Goal: Task Accomplishment & Management: Complete application form

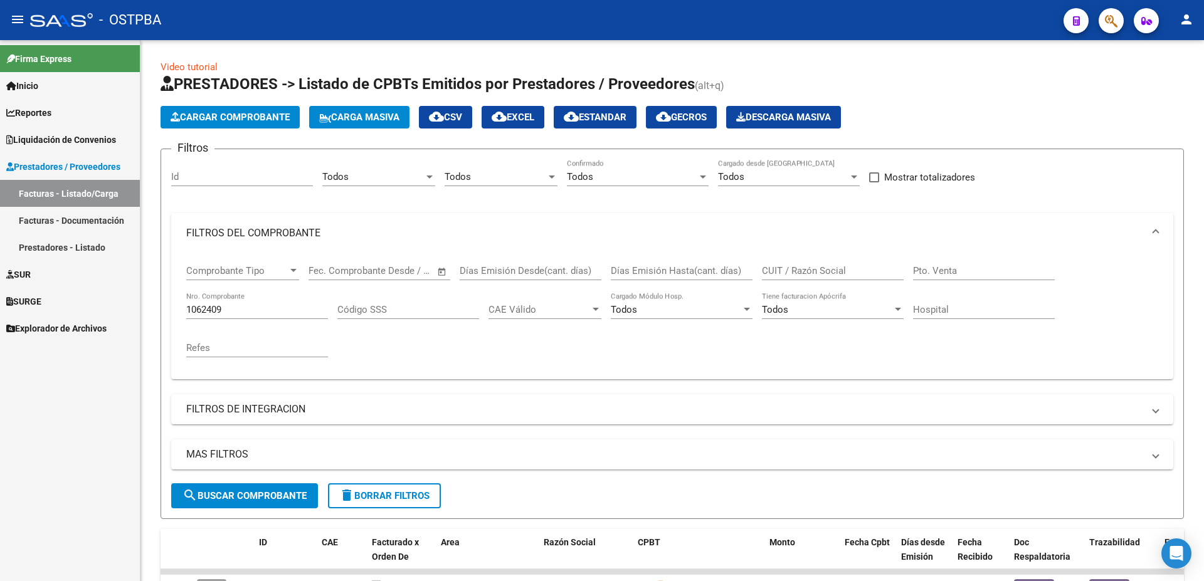
scroll to position [92, 0]
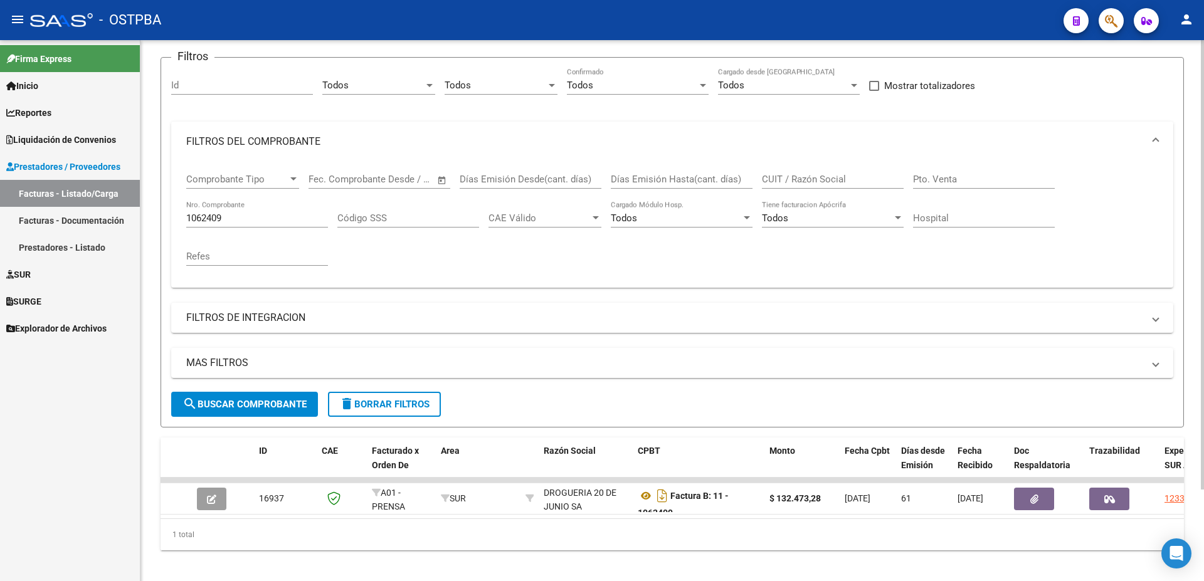
click at [271, 214] on input "1062409" at bounding box center [257, 218] width 142 height 11
type input "1067025"
click at [238, 403] on span "search Buscar Comprobante" at bounding box center [244, 404] width 124 height 11
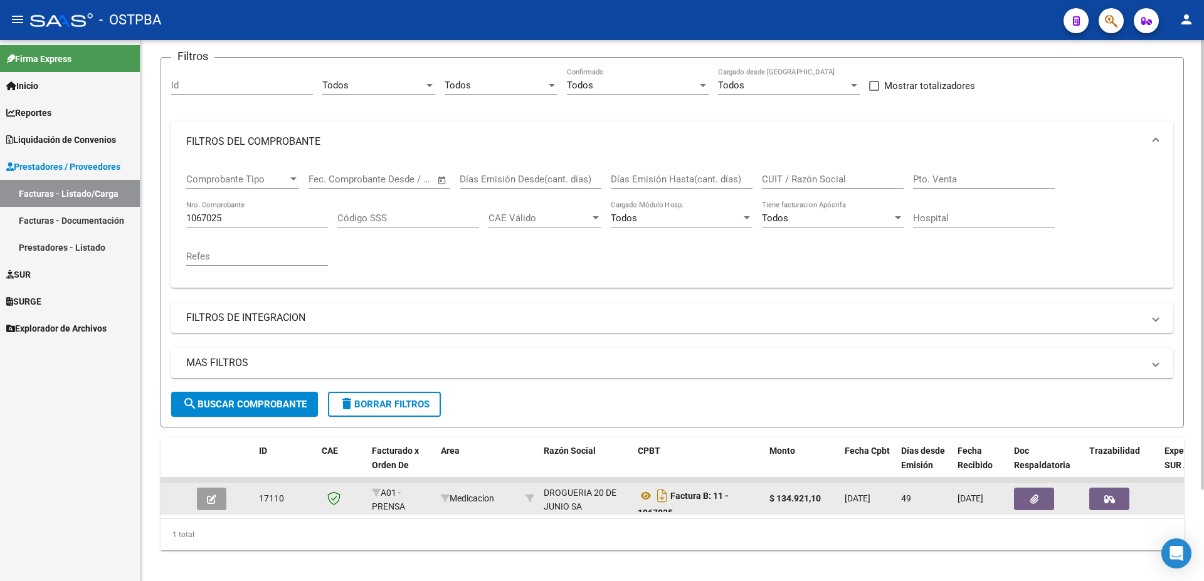
click at [208, 500] on icon "button" at bounding box center [211, 499] width 9 height 9
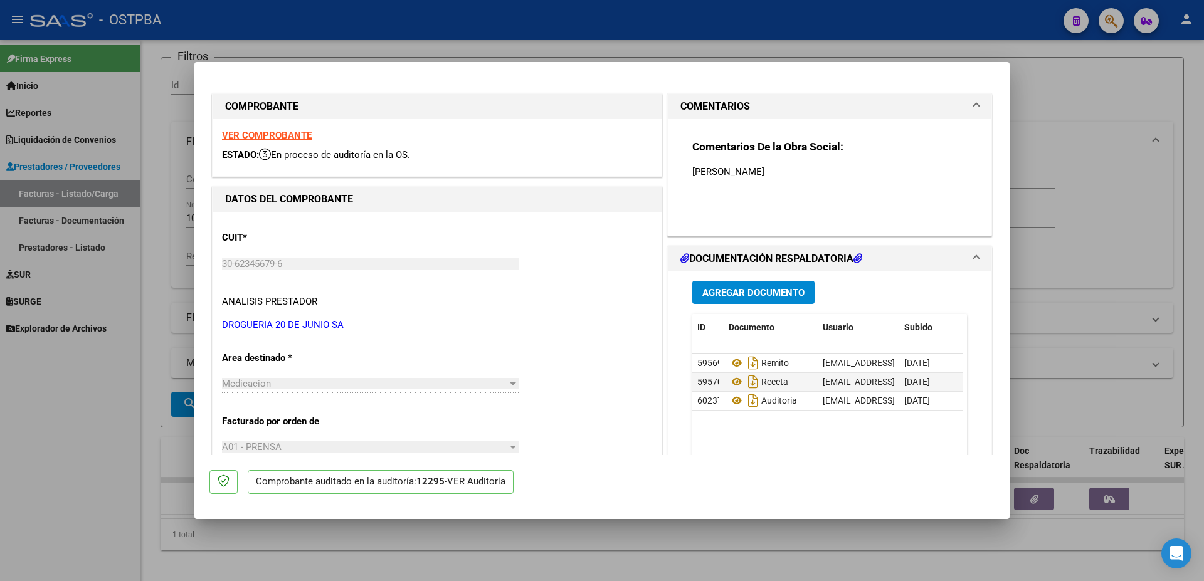
click at [730, 289] on span "Agregar Documento" at bounding box center [753, 292] width 102 height 11
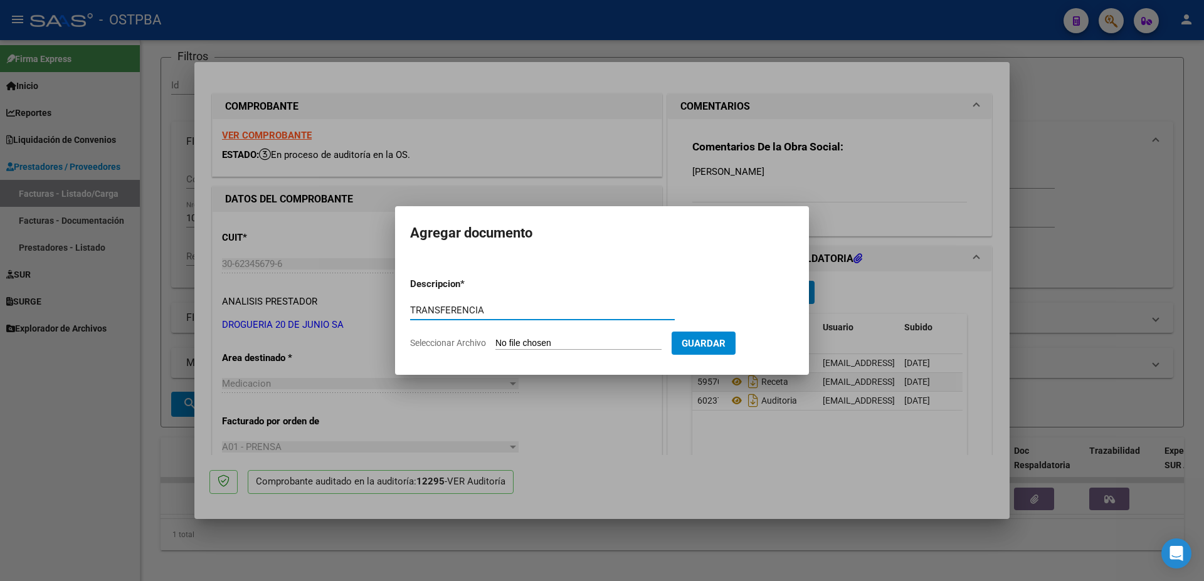
type input "TRANSFERENCIA"
drag, startPoint x: 544, startPoint y: 345, endPoint x: 545, endPoint y: 332, distance: 13.2
click at [545, 333] on form "Descripcion * TRANSFERENCIA Escriba aquí una descripcion Seleccionar Archivo Gu…" at bounding box center [602, 314] width 384 height 92
click at [536, 345] on input "Seleccionar Archivo" at bounding box center [578, 344] width 166 height 12
type input "C:\fakepath\IMG_20250910_0003.pdf"
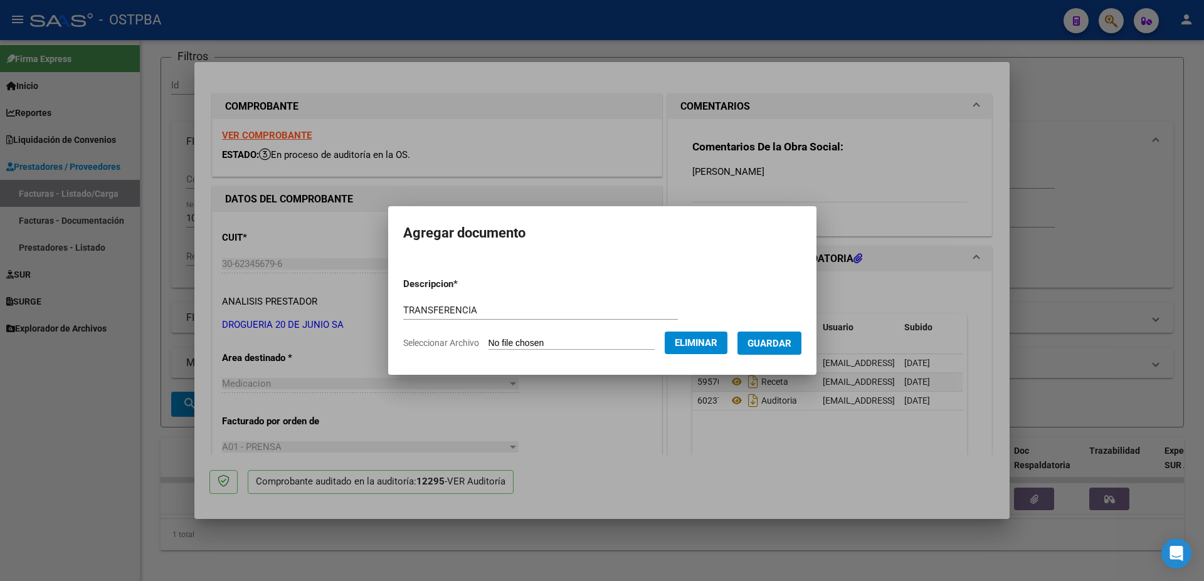
click at [779, 343] on span "Guardar" at bounding box center [769, 343] width 44 height 11
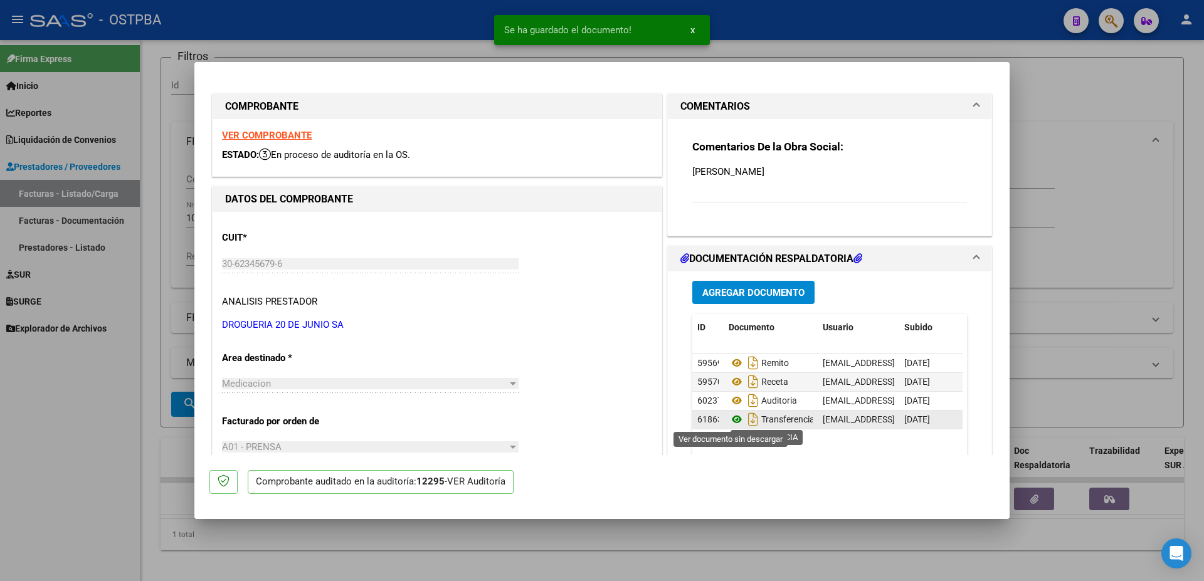
click at [732, 417] on icon at bounding box center [737, 419] width 16 height 15
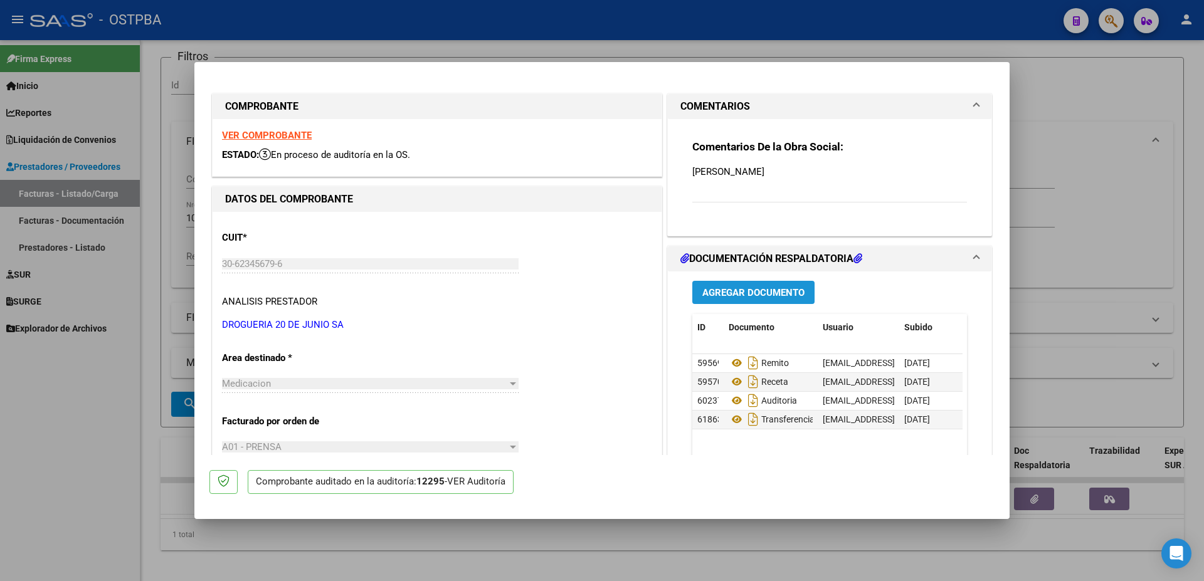
click at [734, 293] on span "Agregar Documento" at bounding box center [753, 292] width 102 height 11
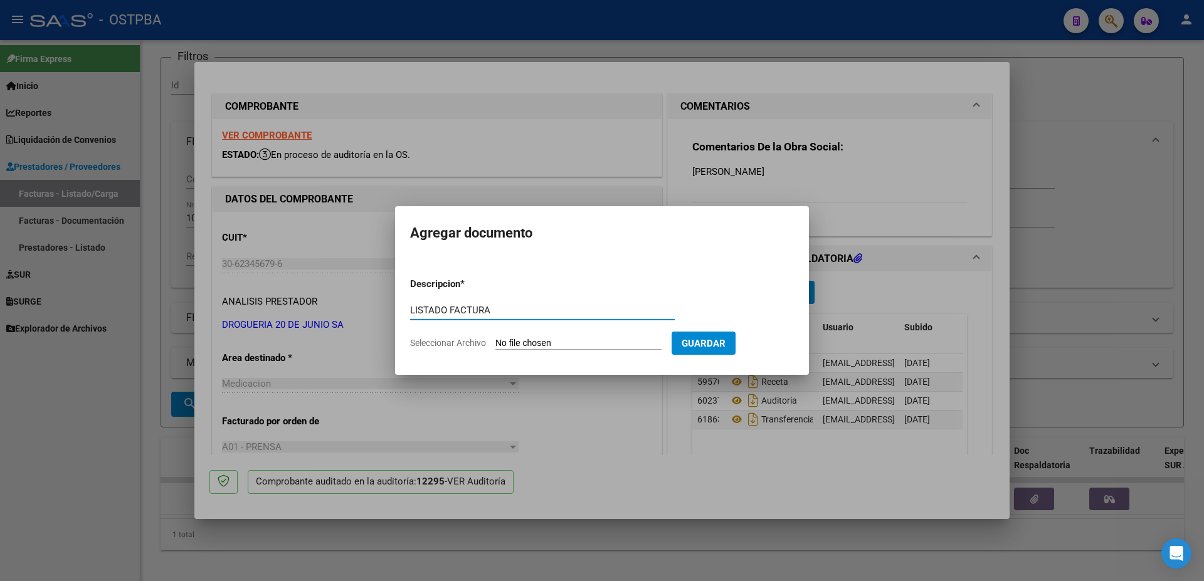
type input "LISTADO FACTURA"
click at [548, 341] on input "Seleccionar Archivo" at bounding box center [578, 344] width 166 height 12
type input "C:\fakepath\IMG_20250910_0004.pdf"
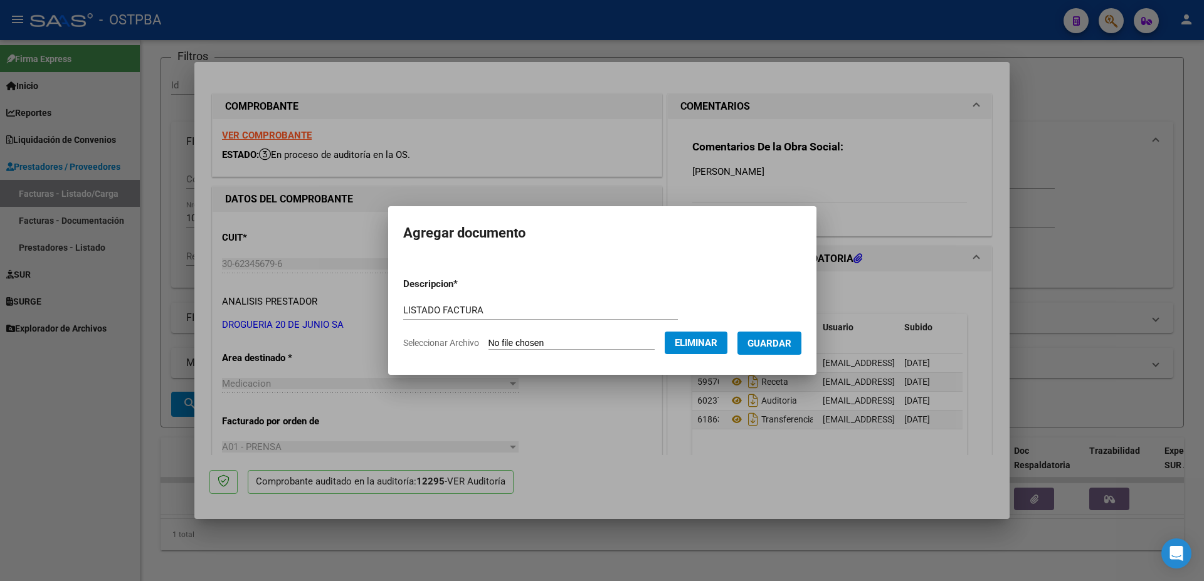
click at [779, 341] on span "Guardar" at bounding box center [769, 343] width 44 height 11
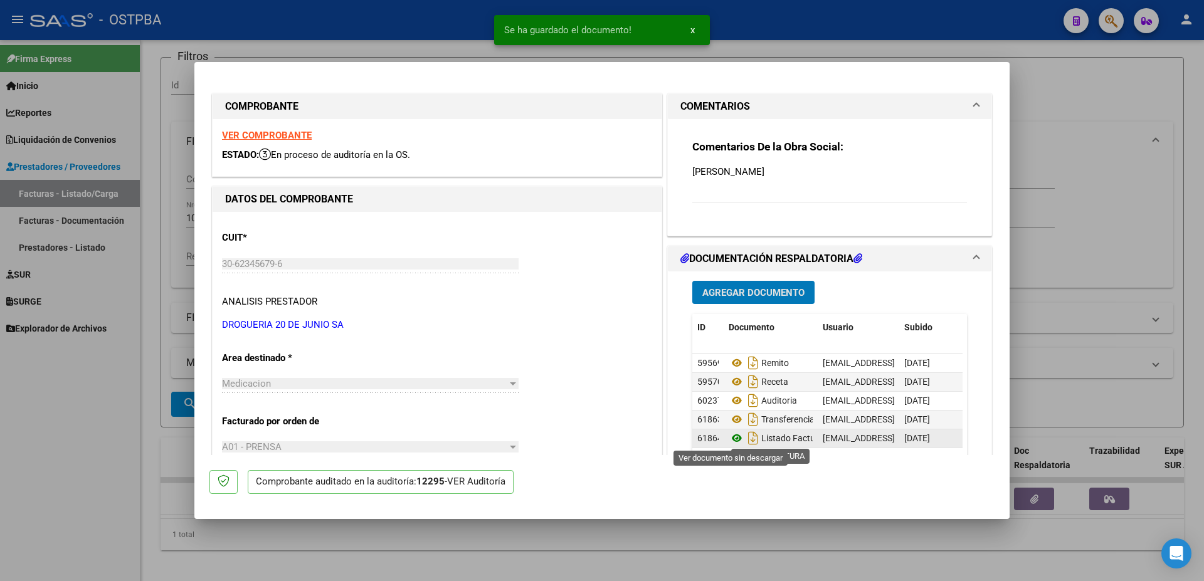
click at [729, 435] on icon at bounding box center [737, 438] width 16 height 15
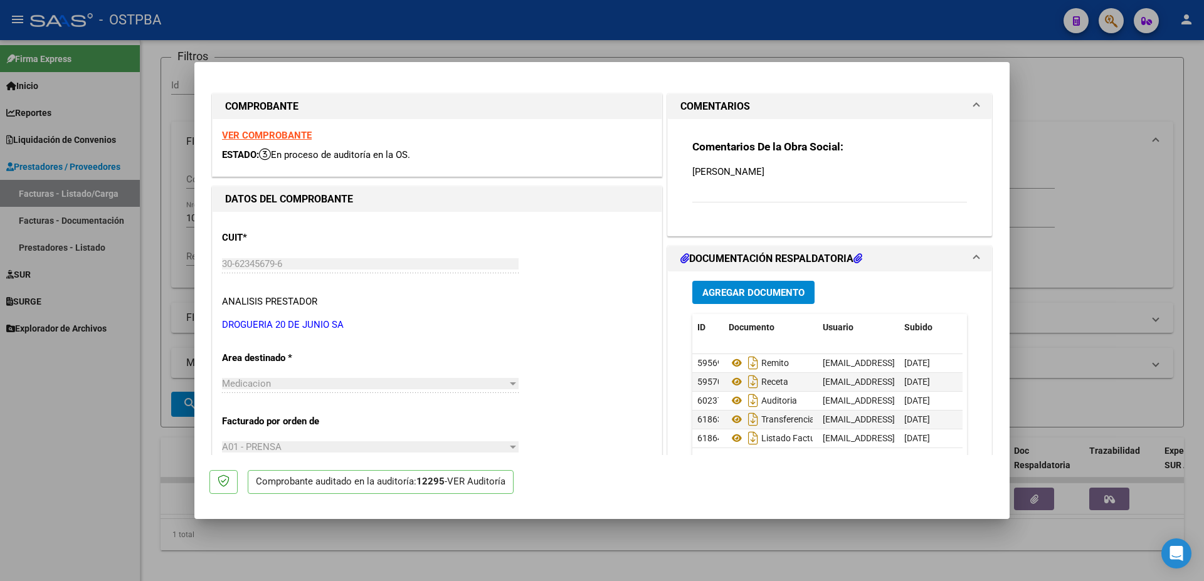
click at [515, 554] on div at bounding box center [602, 290] width 1204 height 581
type input "$ 0,00"
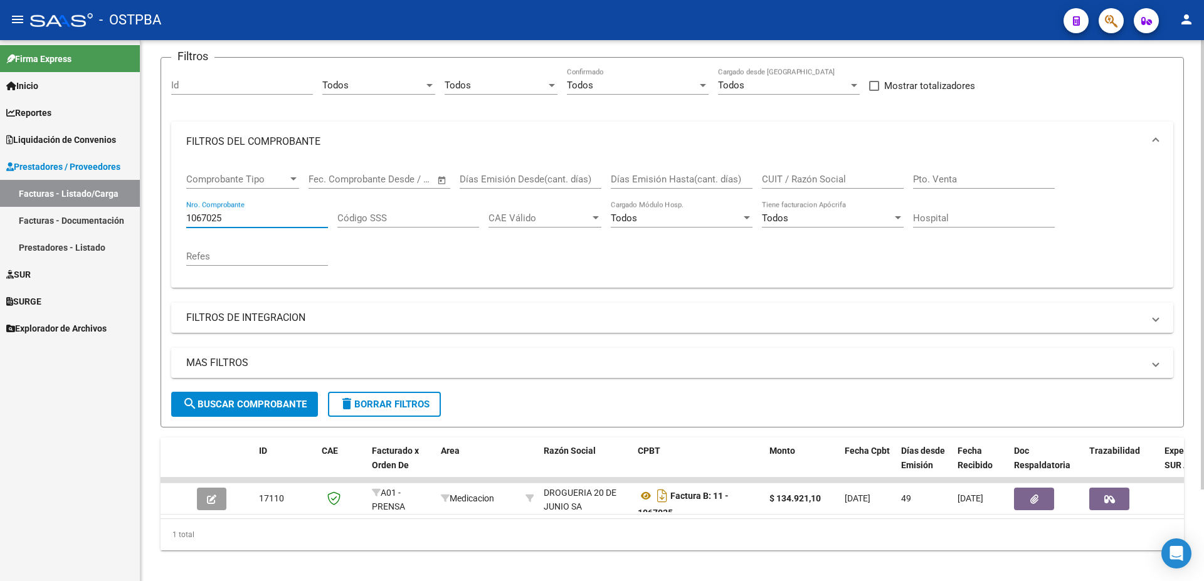
click at [285, 211] on div "1067025 Nro. Comprobante" at bounding box center [257, 214] width 142 height 27
type input "1067058"
click at [242, 402] on span "search Buscar Comprobante" at bounding box center [244, 404] width 124 height 11
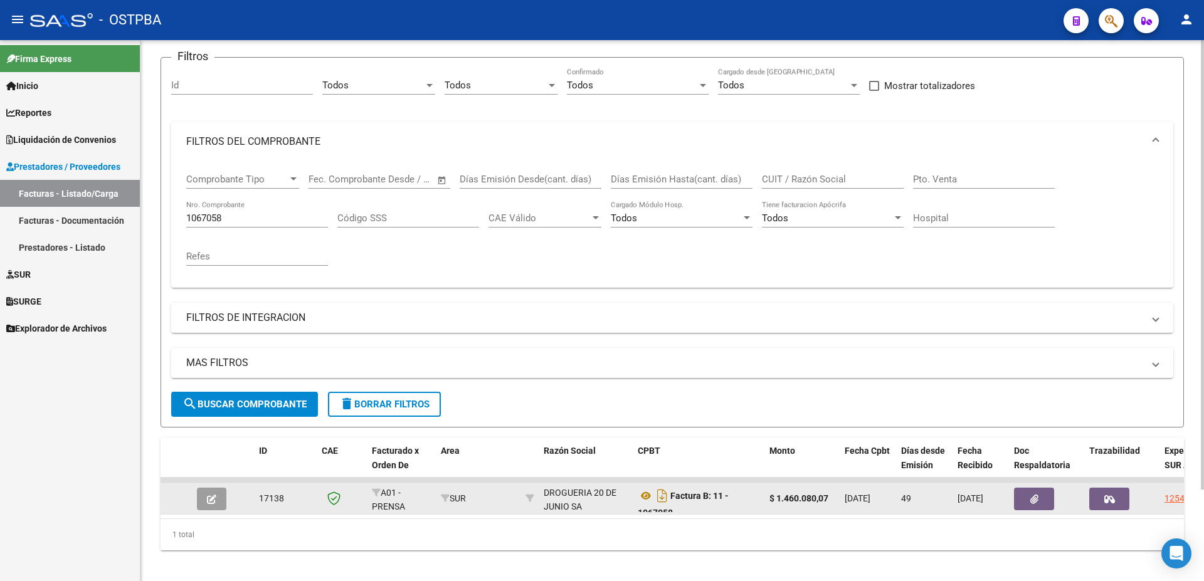
click at [213, 501] on icon "button" at bounding box center [211, 499] width 9 height 9
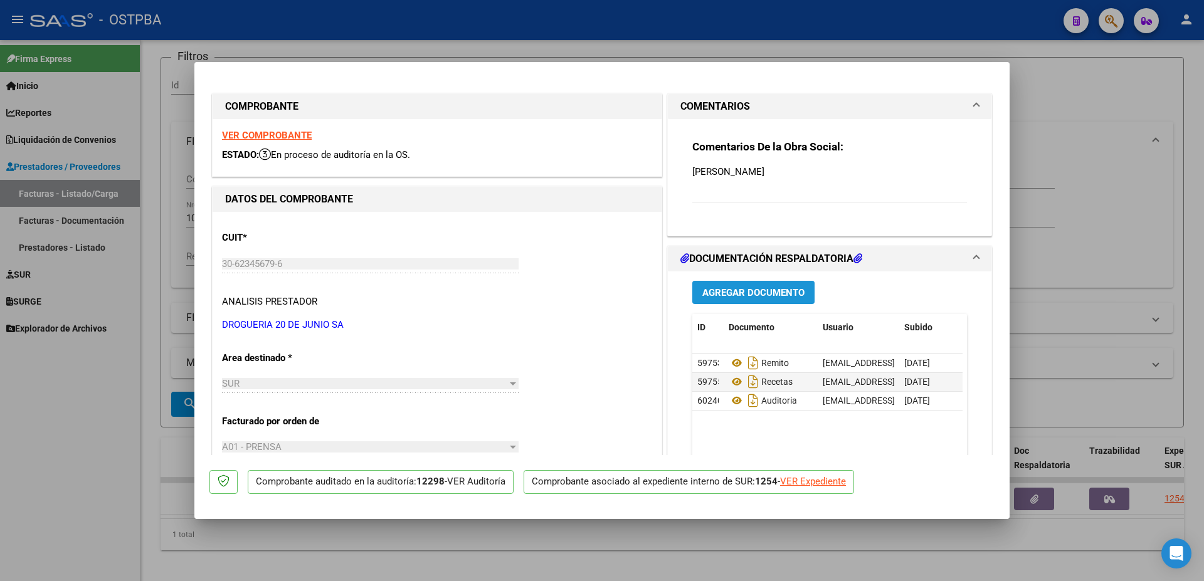
click at [755, 289] on span "Agregar Documento" at bounding box center [753, 292] width 102 height 11
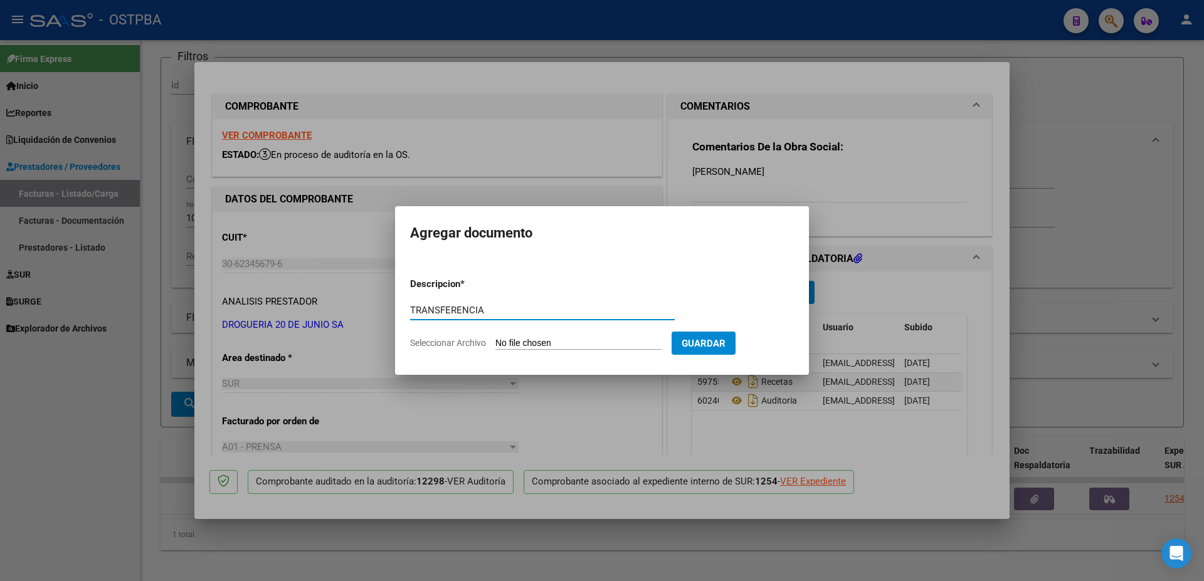
type input "TRANSFERENCIA"
click at [565, 347] on input "Seleccionar Archivo" at bounding box center [578, 344] width 166 height 12
type input "C:\fakepath\IMG_20250910_0003.pdf"
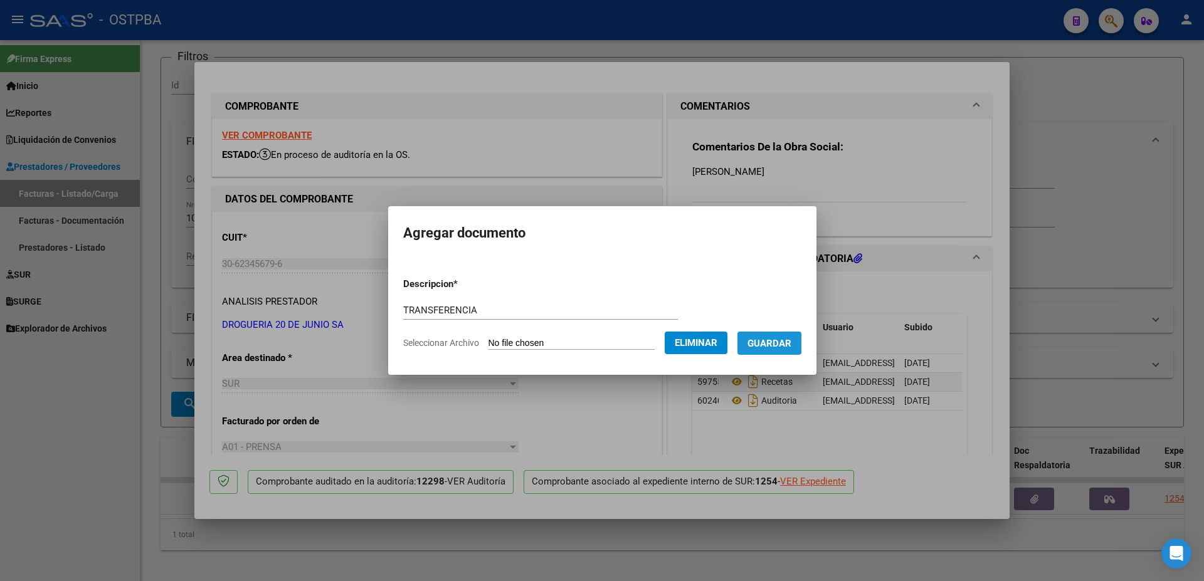
click at [779, 338] on span "Guardar" at bounding box center [769, 343] width 44 height 11
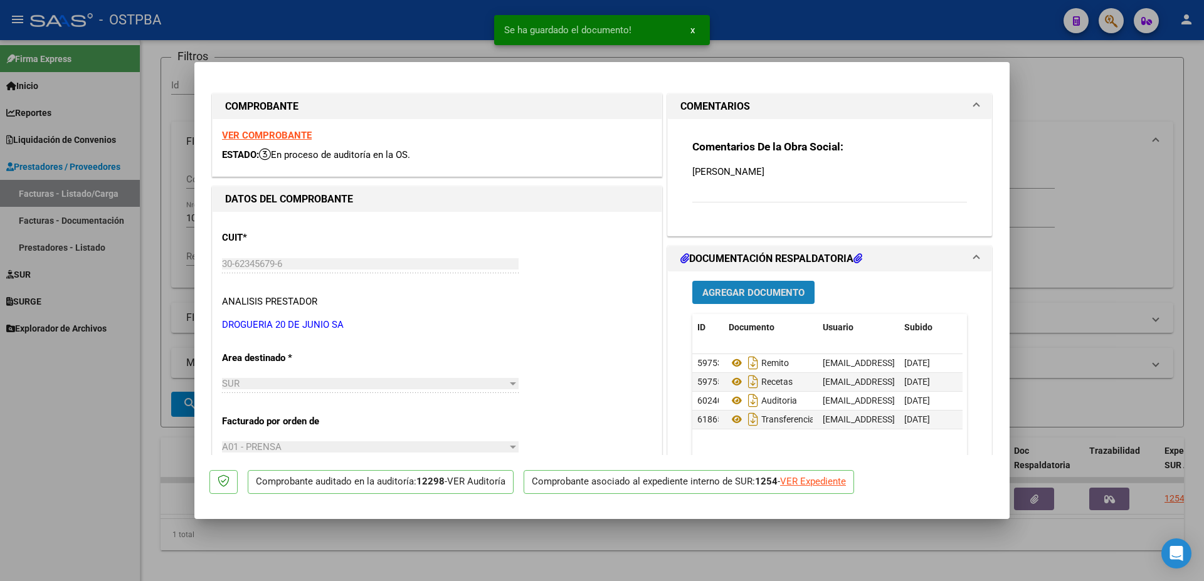
click at [741, 288] on span "Agregar Documento" at bounding box center [753, 292] width 102 height 11
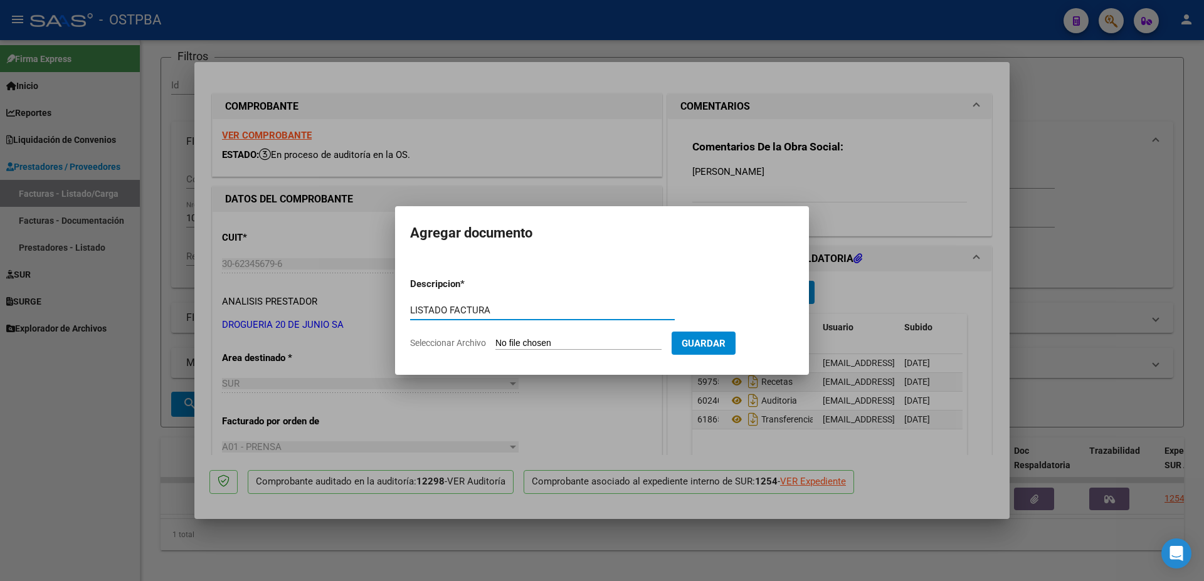
type input "LISTADO FACTURA"
click at [551, 342] on input "Seleccionar Archivo" at bounding box center [578, 344] width 166 height 12
type input "C:\fakepath\IMG_20250910_0004.pdf"
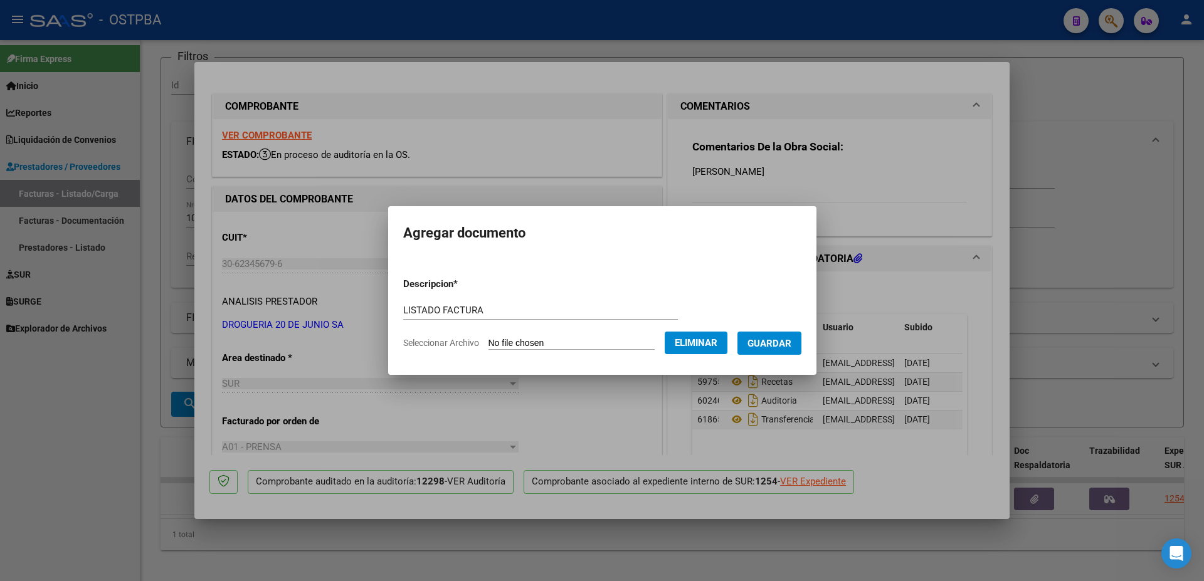
click at [781, 342] on span "Guardar" at bounding box center [769, 343] width 44 height 11
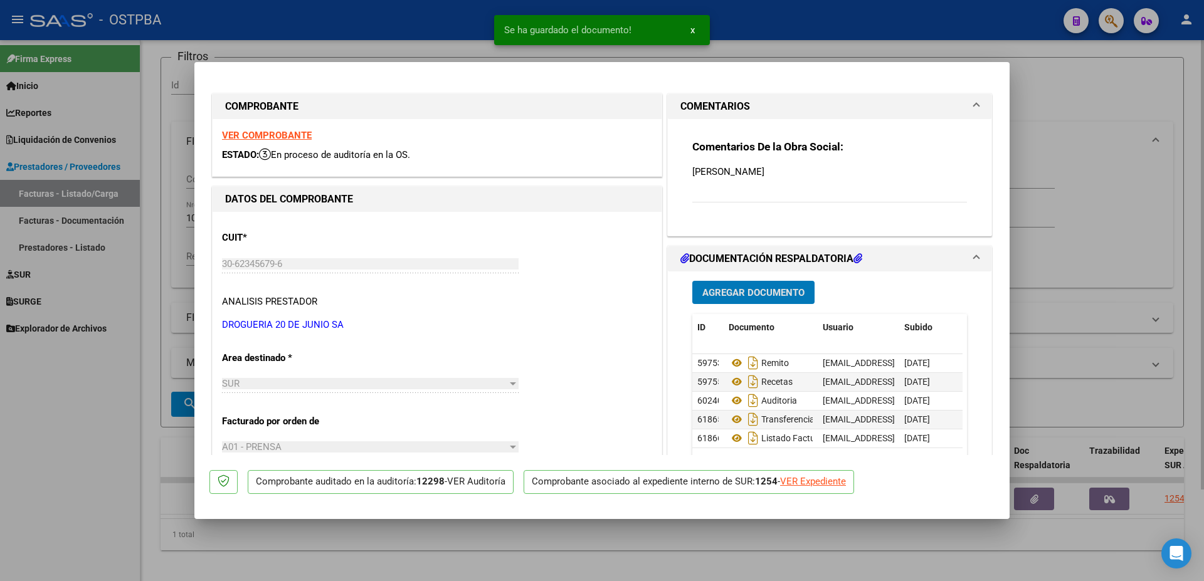
click at [701, 547] on div at bounding box center [602, 290] width 1204 height 581
type input "$ 0,00"
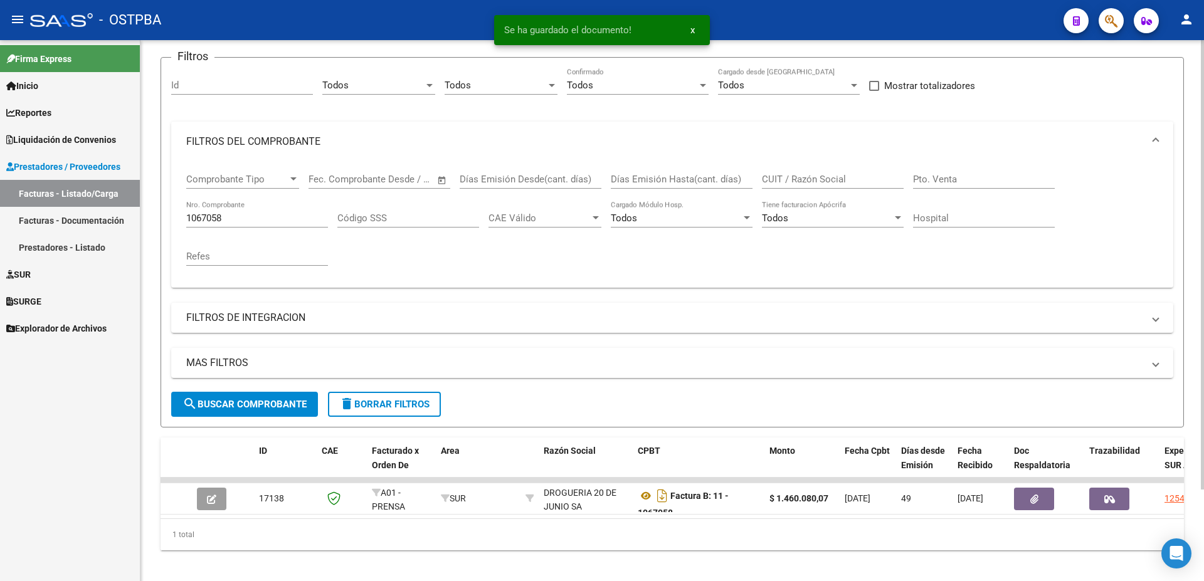
click at [281, 208] on div "1067058 Nro. Comprobante" at bounding box center [257, 214] width 142 height 27
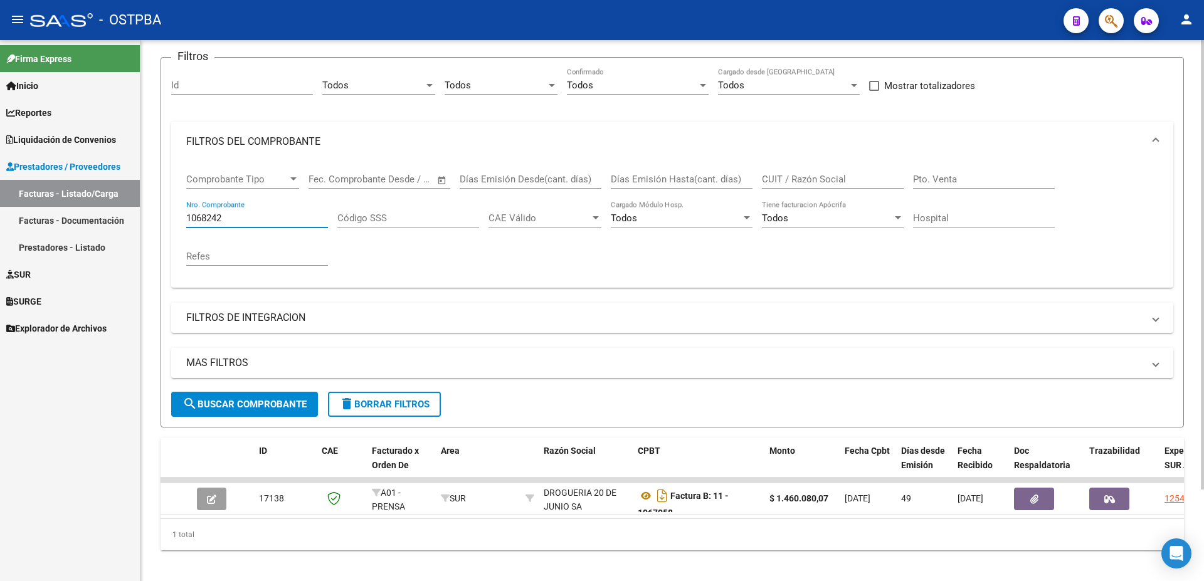
type input "1068242"
click at [248, 399] on span "search Buscar Comprobante" at bounding box center [244, 404] width 124 height 11
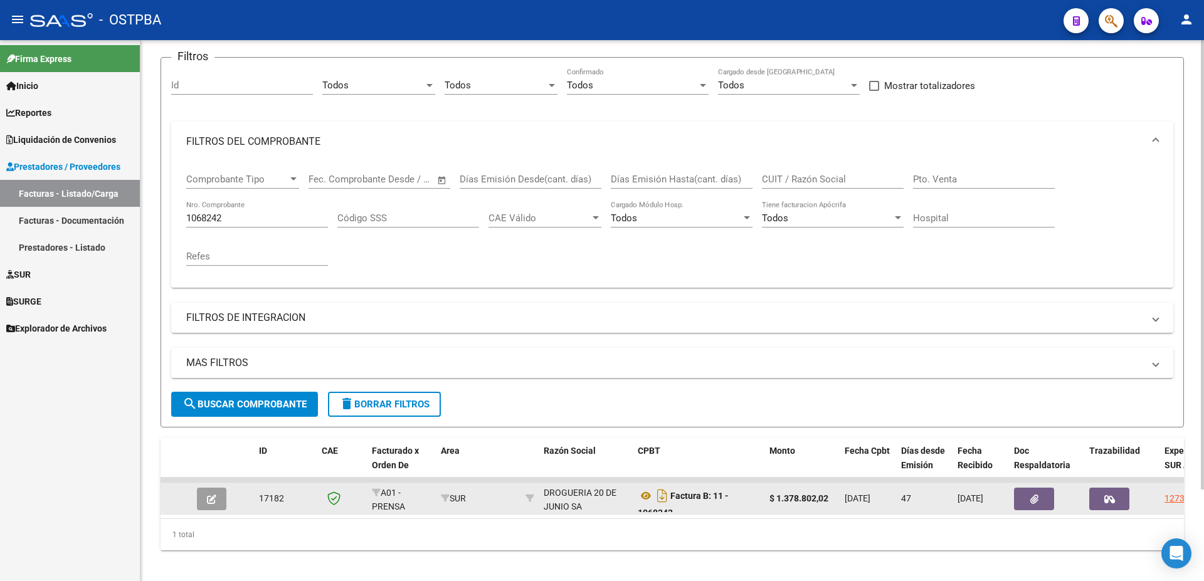
click at [214, 495] on icon "button" at bounding box center [211, 499] width 9 height 9
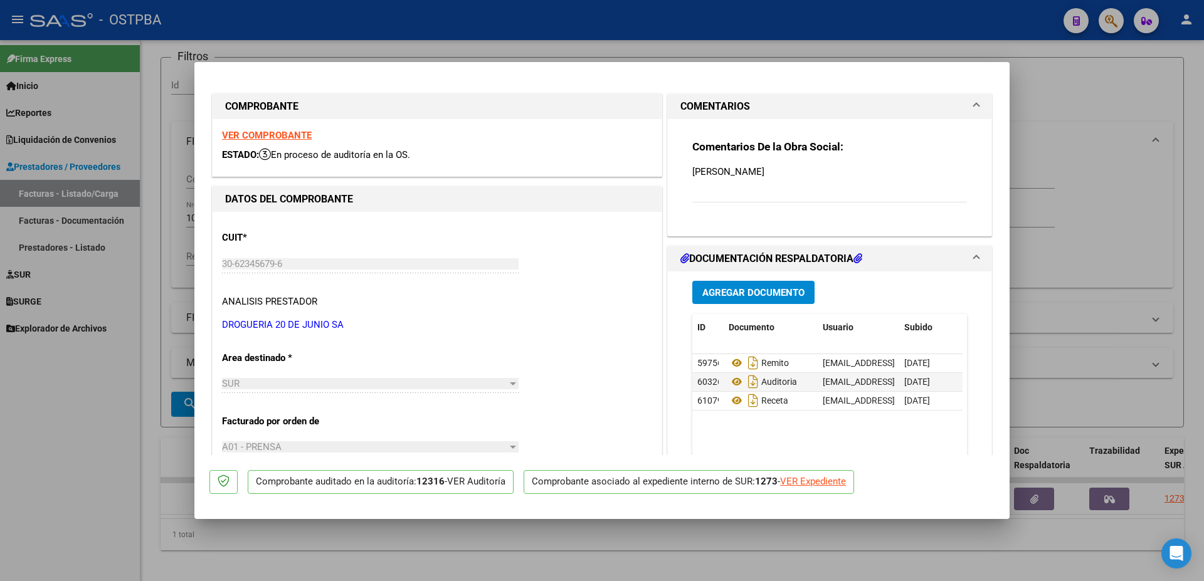
click at [724, 290] on span "Agregar Documento" at bounding box center [753, 292] width 102 height 11
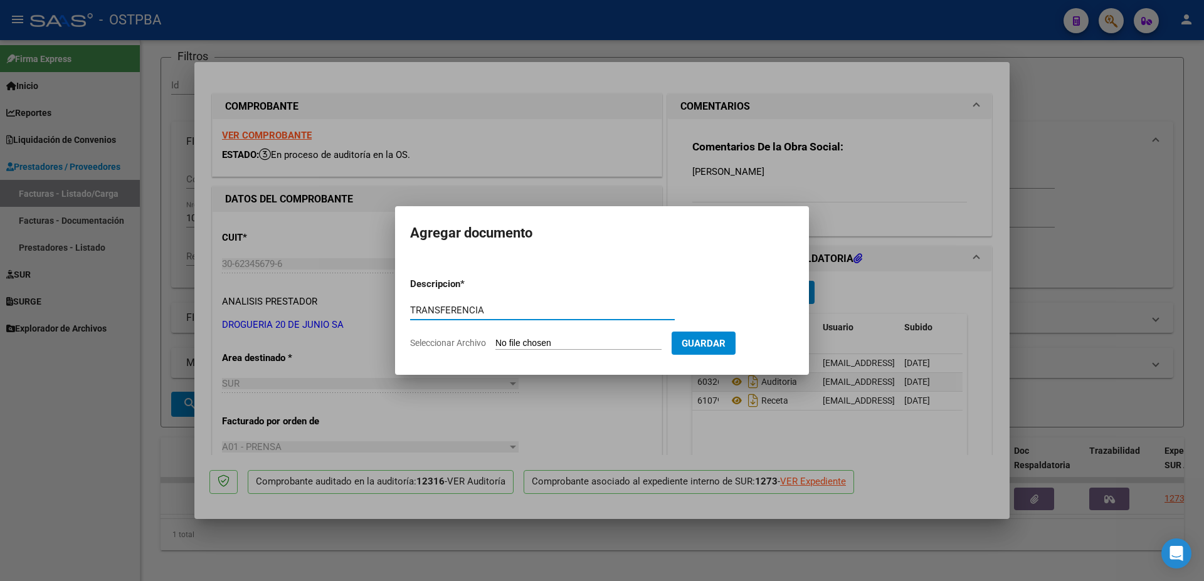
type input "TRANSFERENCIA"
click at [554, 343] on input "Seleccionar Archivo" at bounding box center [578, 344] width 166 height 12
type input "C:\fakepath\IMG_20250910_0003.pdf"
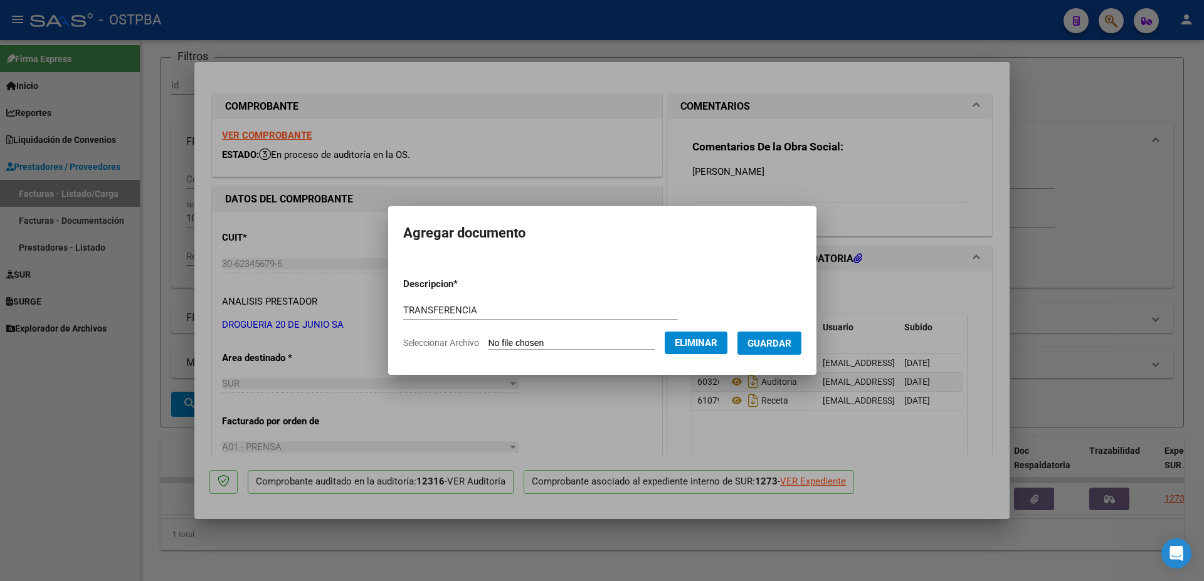
click at [774, 342] on span "Guardar" at bounding box center [769, 343] width 44 height 11
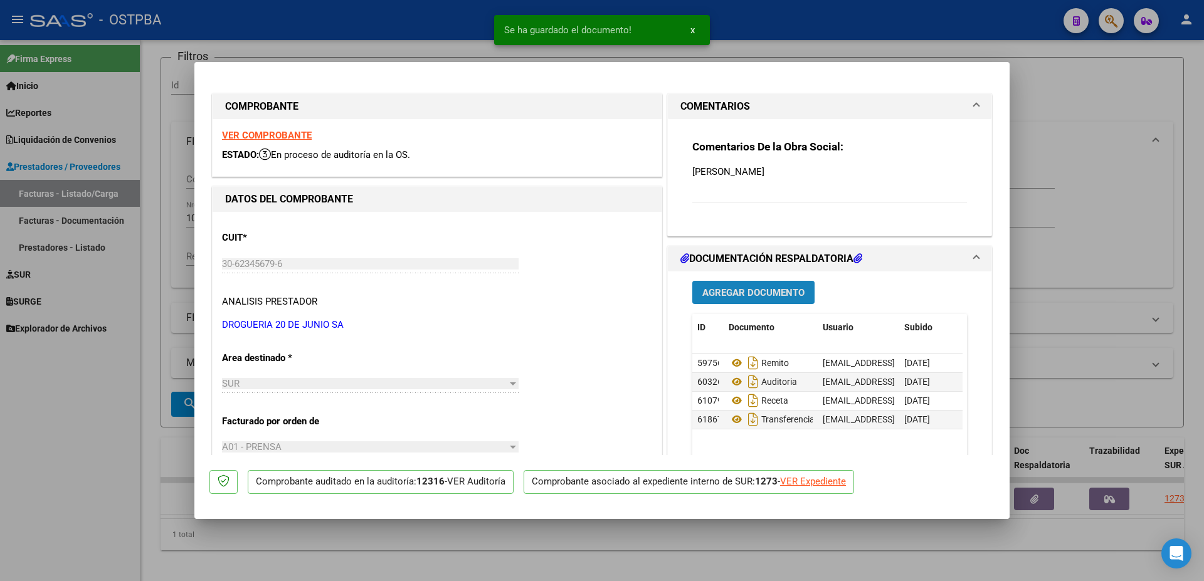
click at [751, 290] on span "Agregar Documento" at bounding box center [753, 292] width 102 height 11
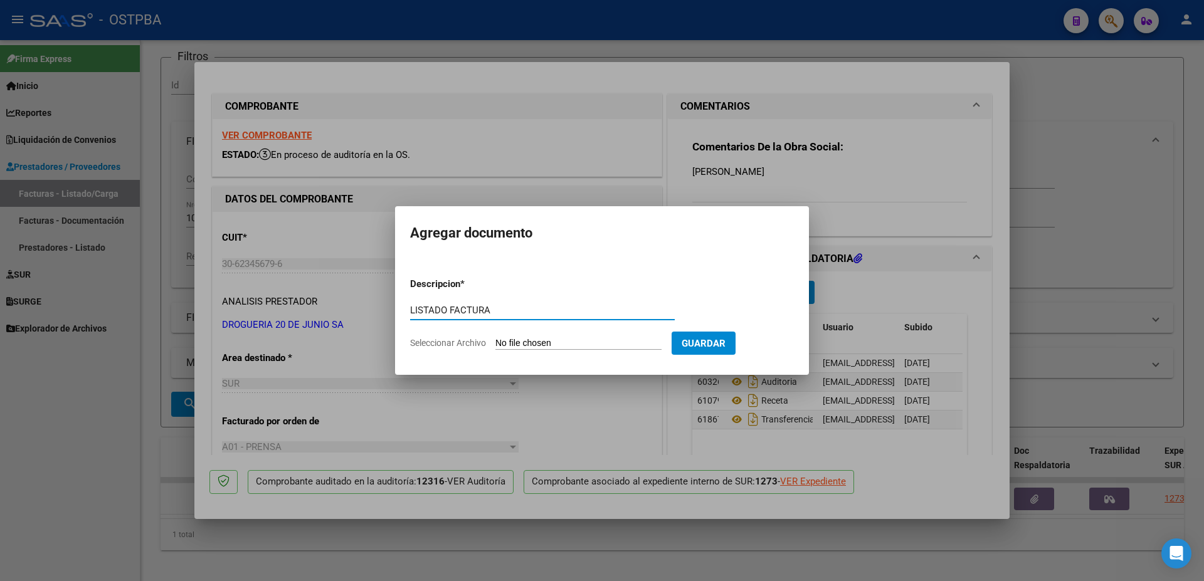
type input "LISTADO FACTURA"
click at [519, 341] on input "Seleccionar Archivo" at bounding box center [578, 344] width 166 height 12
type input "C:\fakepath\IMG_20250910_0004.pdf"
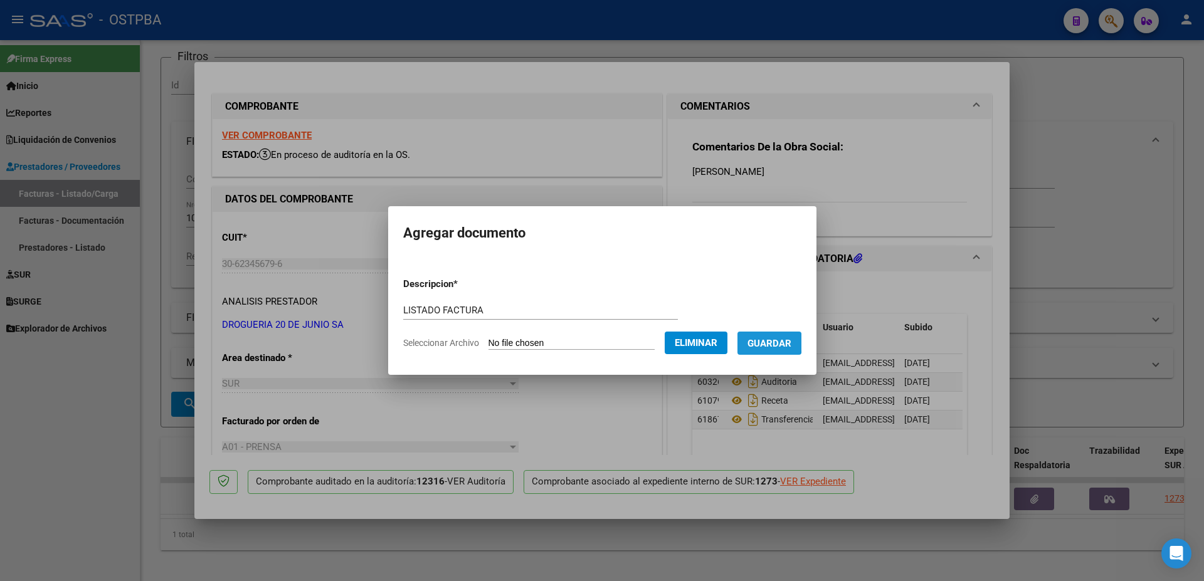
click at [772, 342] on span "Guardar" at bounding box center [769, 343] width 44 height 11
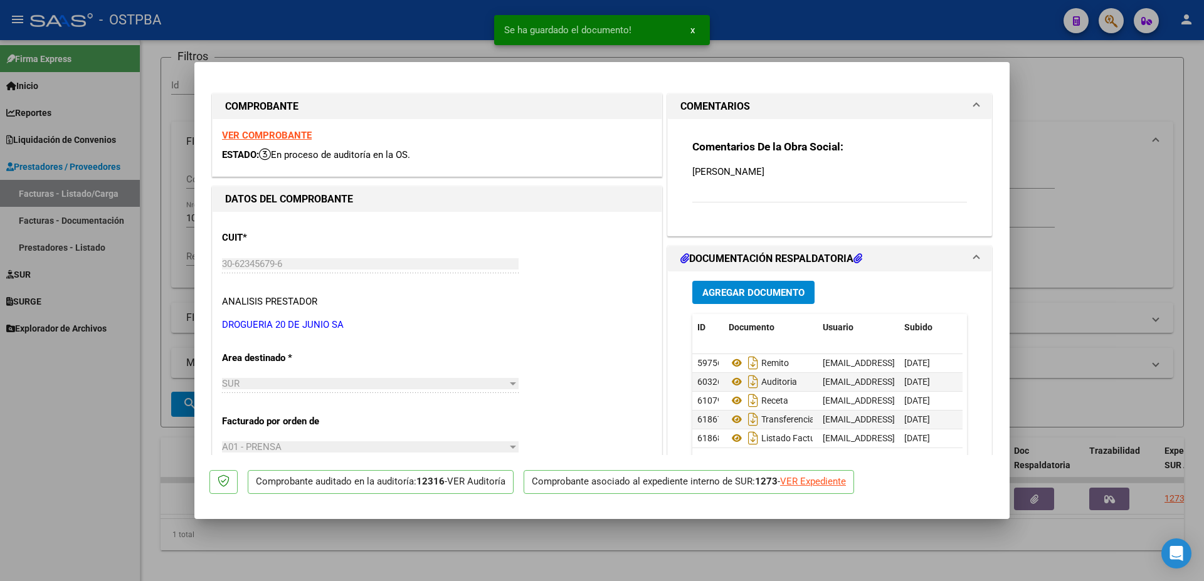
click at [616, 542] on div at bounding box center [602, 290] width 1204 height 581
type input "$ 0,00"
